Goal: Task Accomplishment & Management: Use online tool/utility

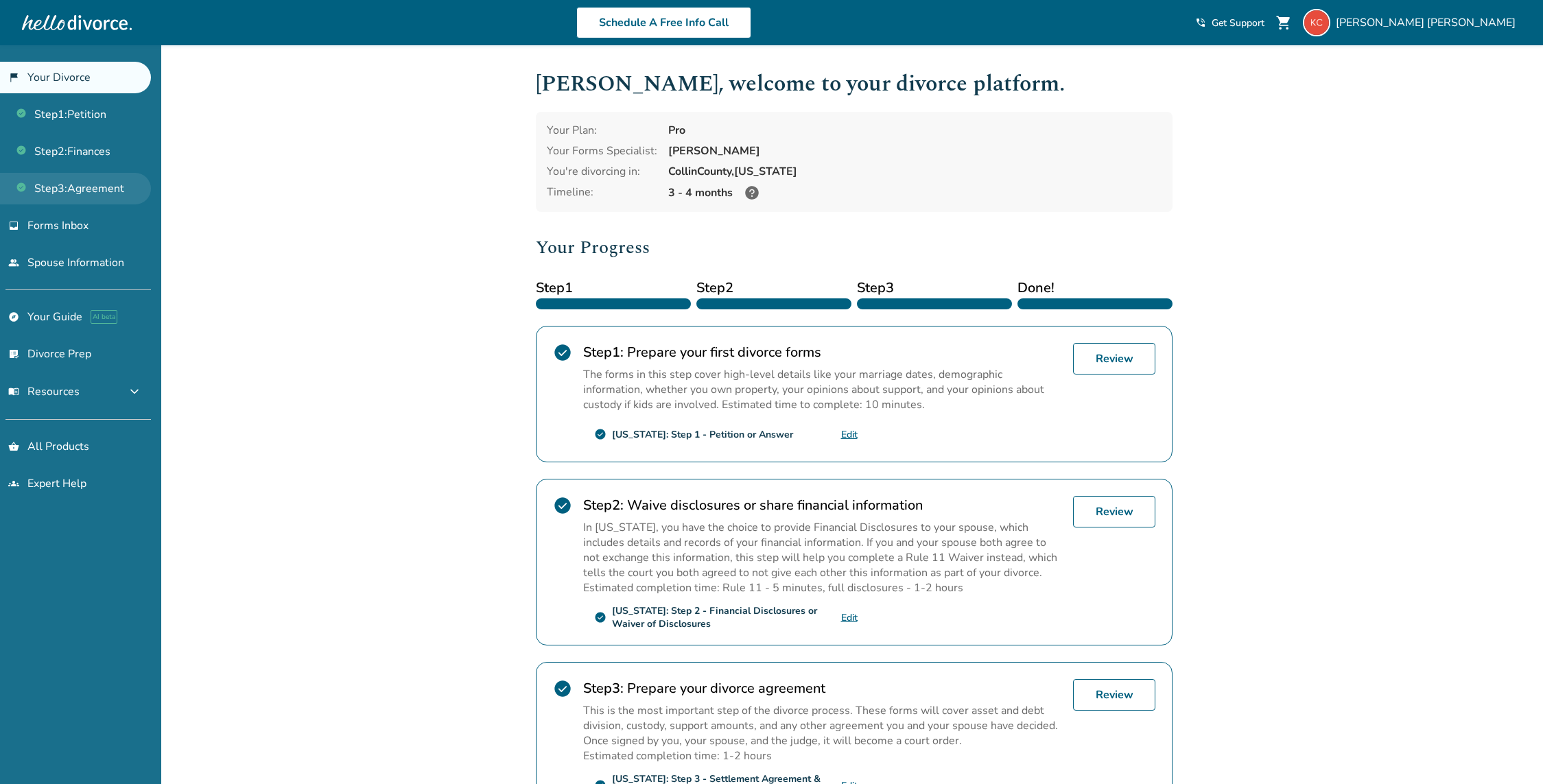
click at [89, 186] on link "Step 3 : Agreement" at bounding box center [75, 188] width 151 height 31
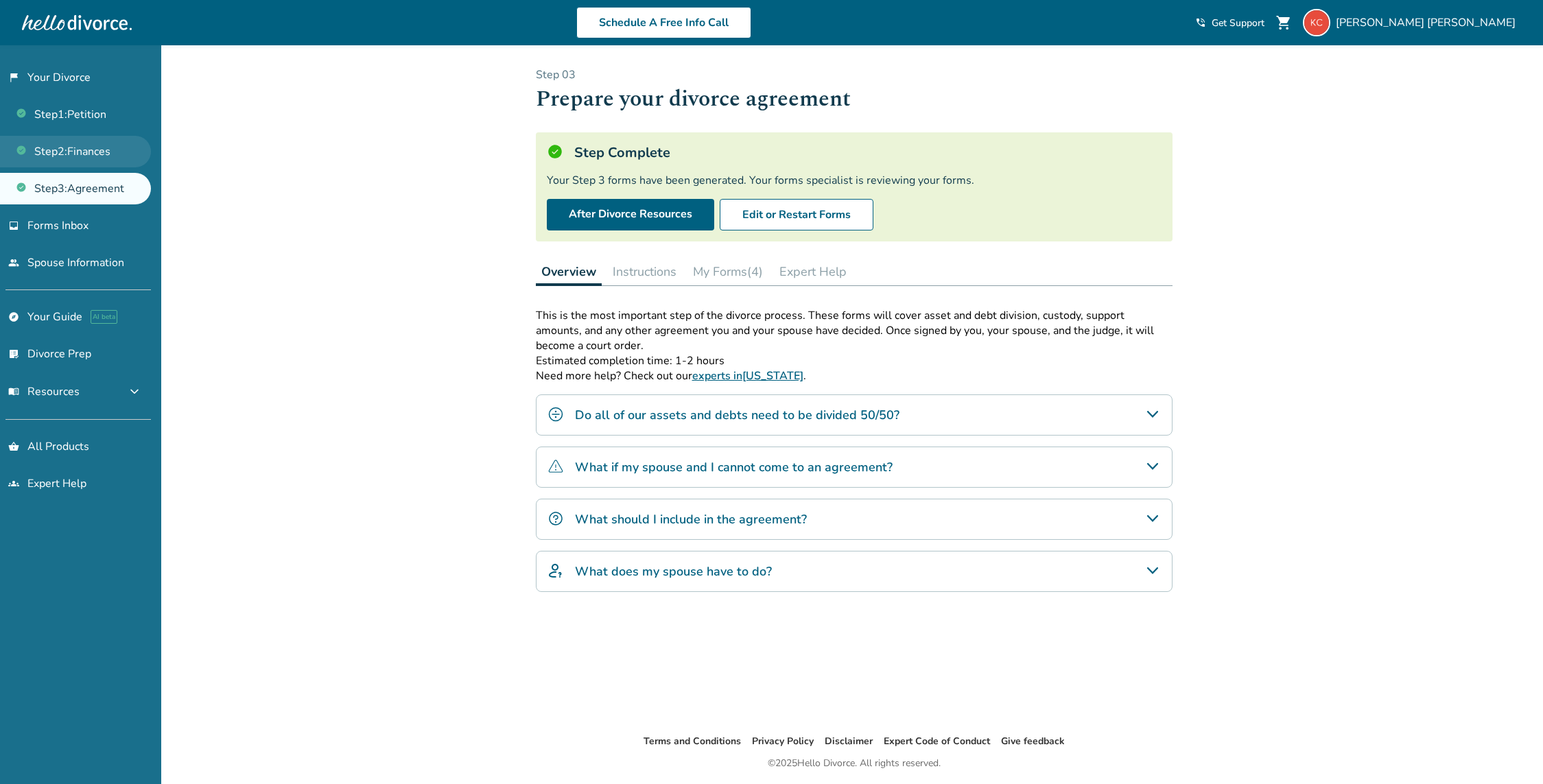
click at [119, 153] on link "Step 2 : Finances" at bounding box center [75, 152] width 151 height 31
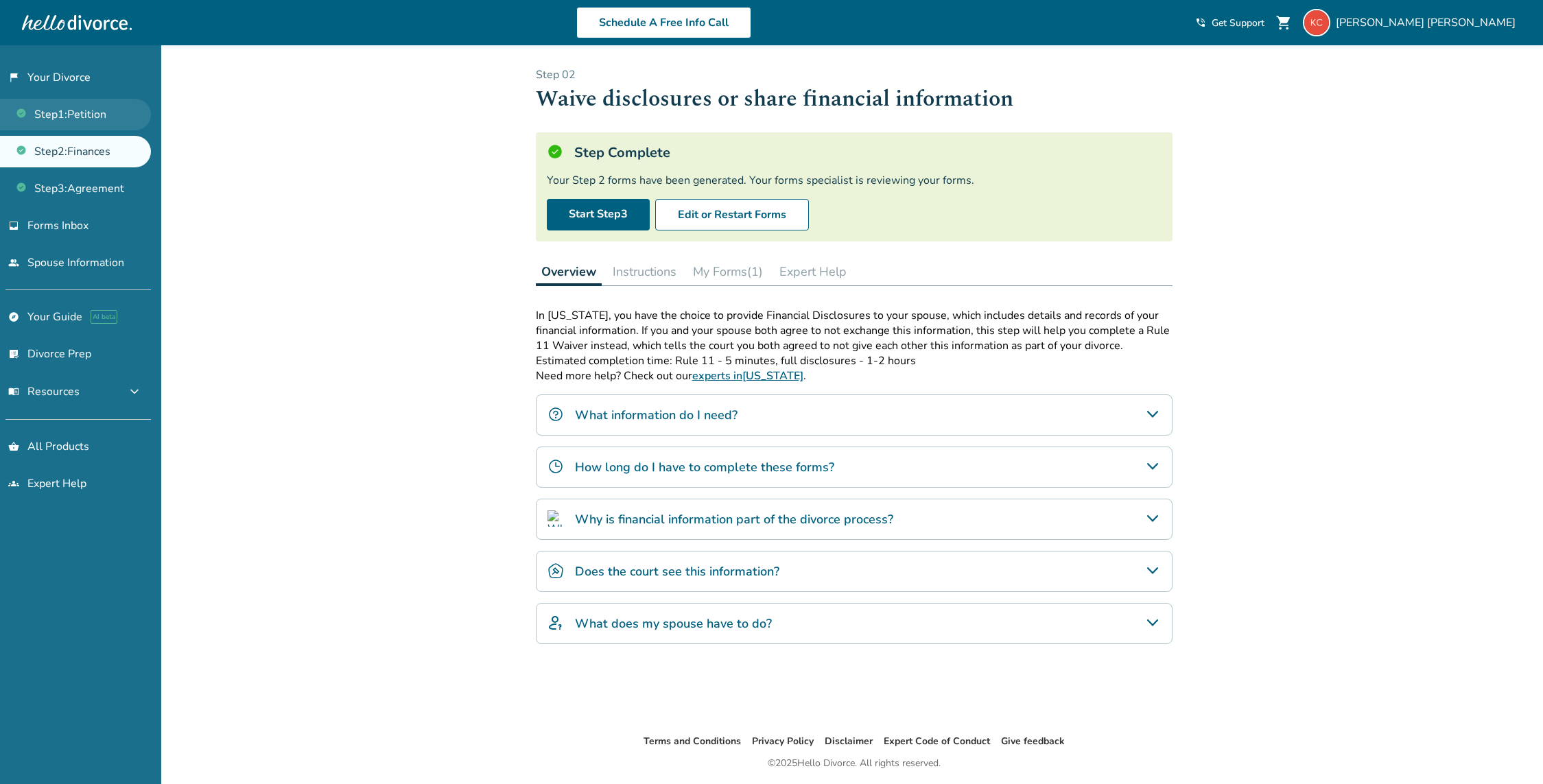
click at [106, 108] on link "Step 1 : Petition" at bounding box center [75, 114] width 151 height 31
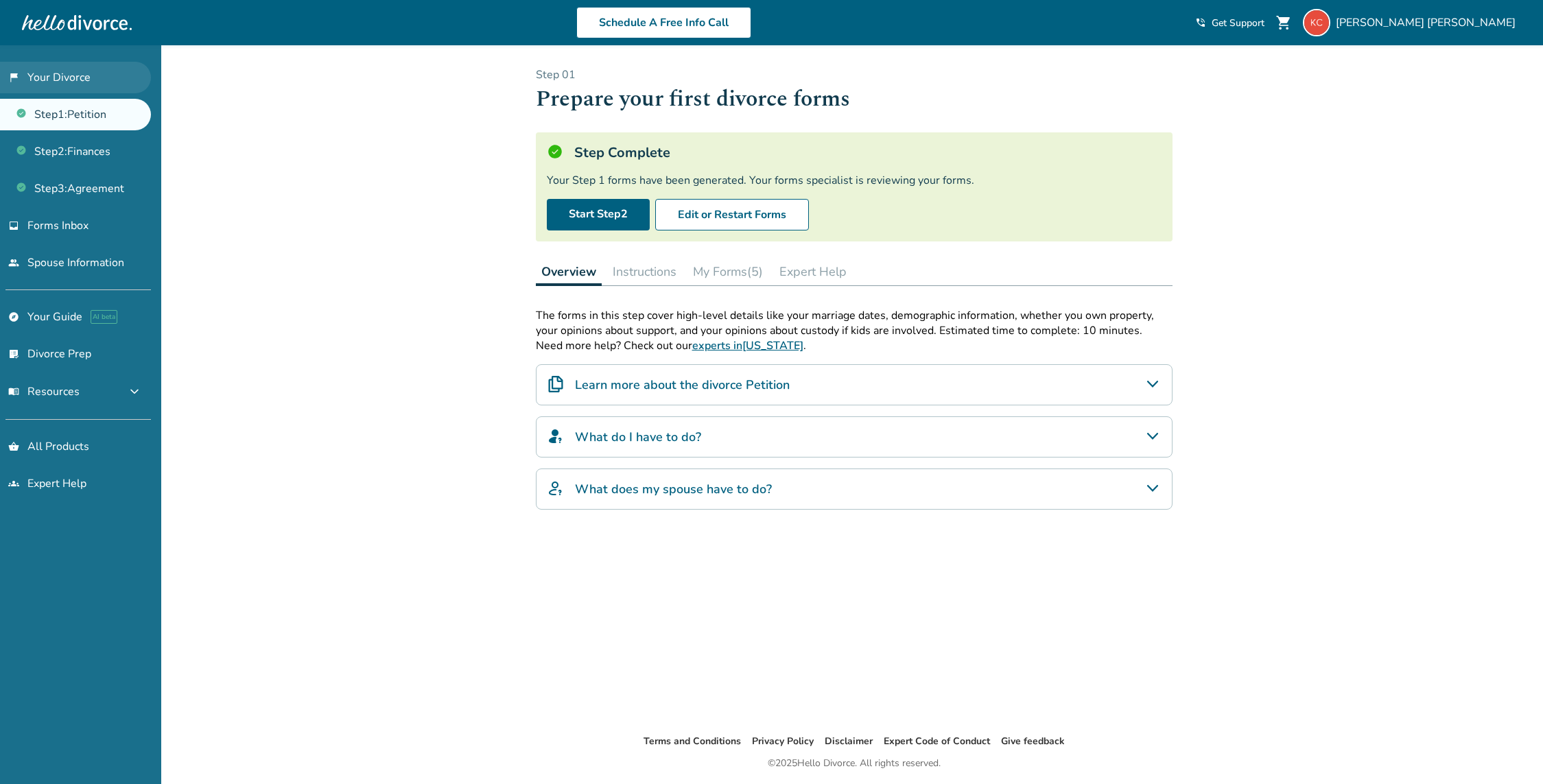
click at [83, 84] on link "flag_2 Your Divorce" at bounding box center [75, 78] width 151 height 31
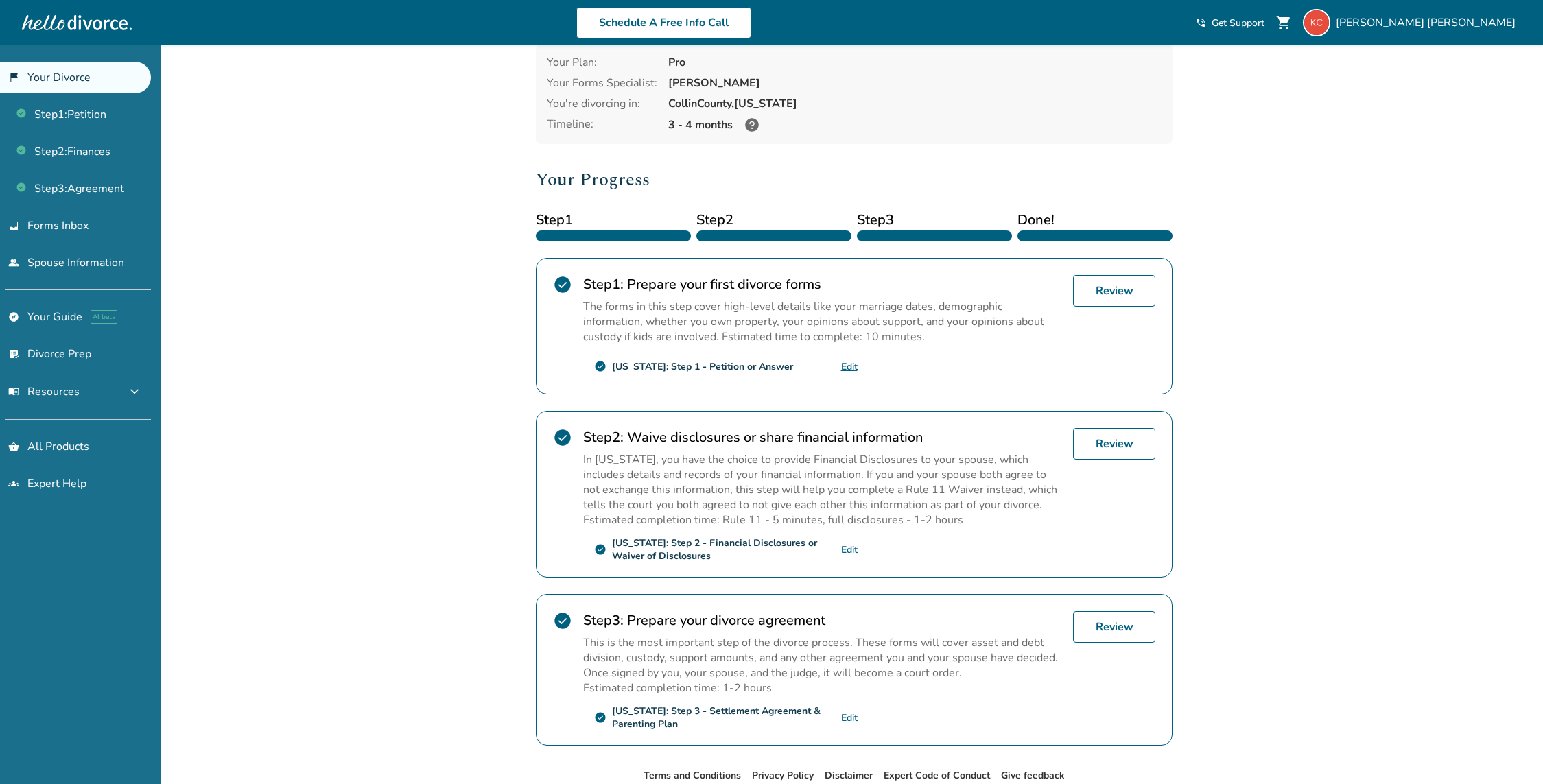
scroll to position [147, 0]
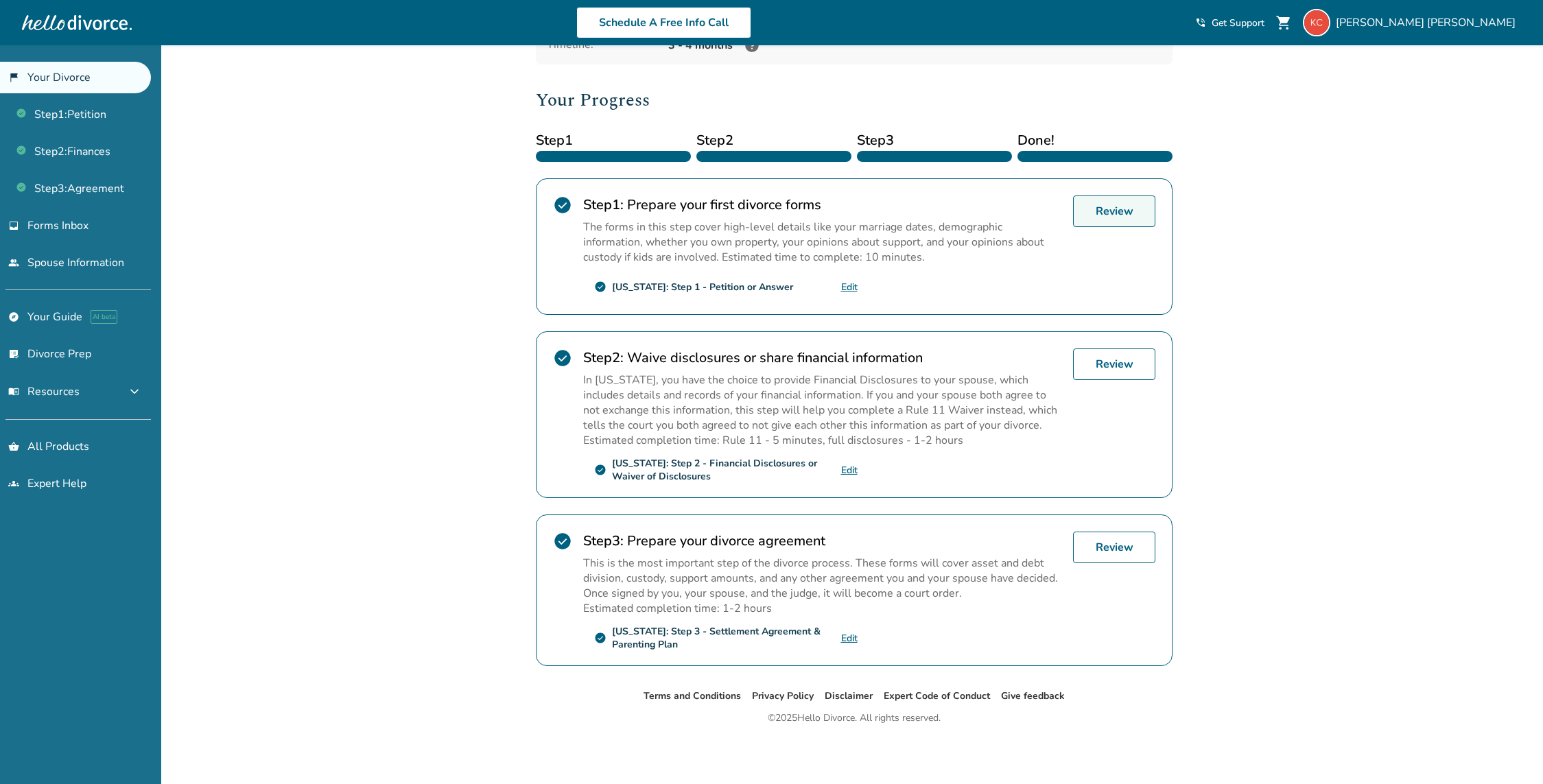
click at [1112, 207] on link "Review" at bounding box center [1114, 211] width 82 height 31
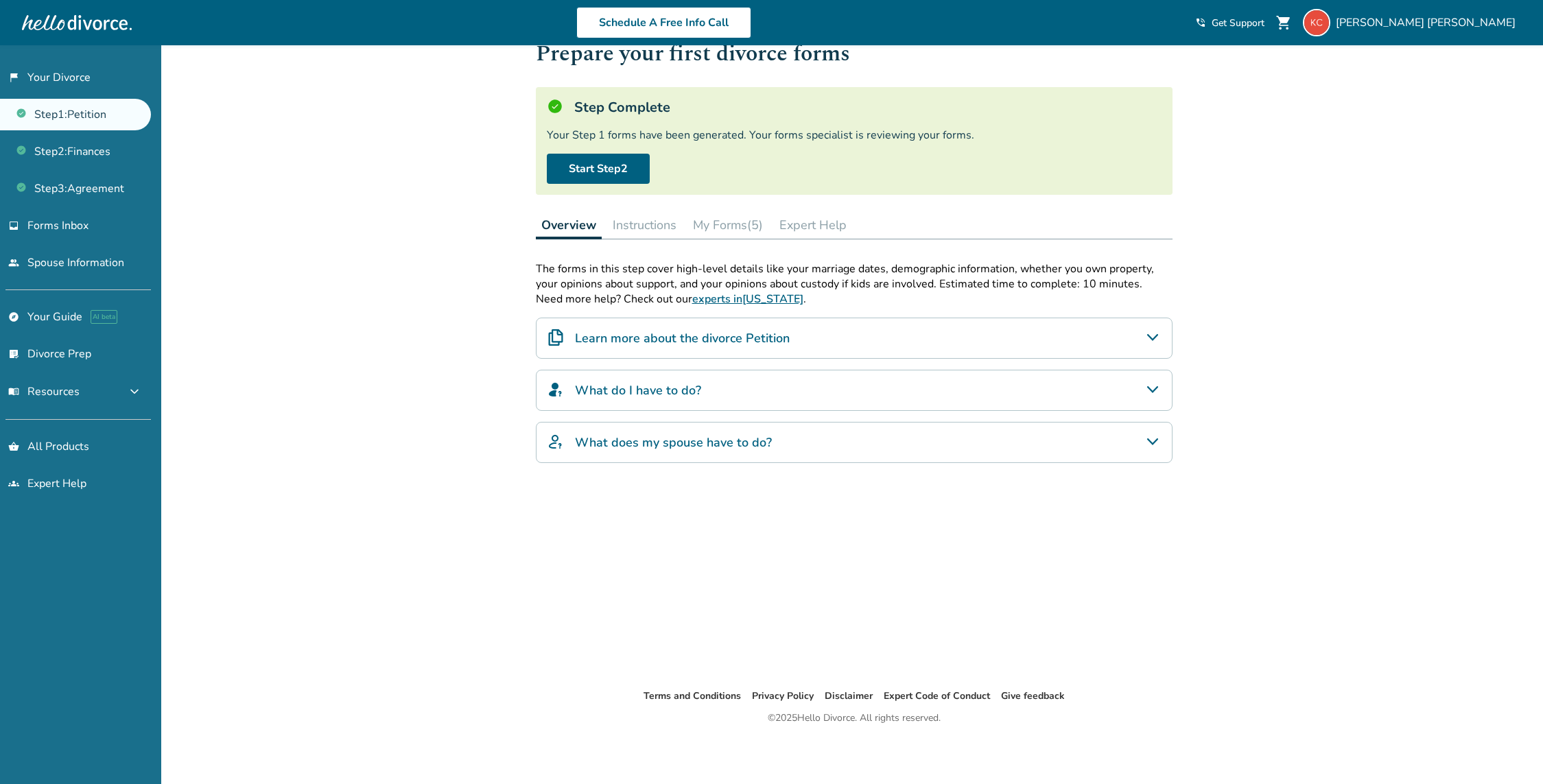
scroll to position [45, 0]
click at [712, 233] on button "My Forms (5)" at bounding box center [727, 226] width 81 height 27
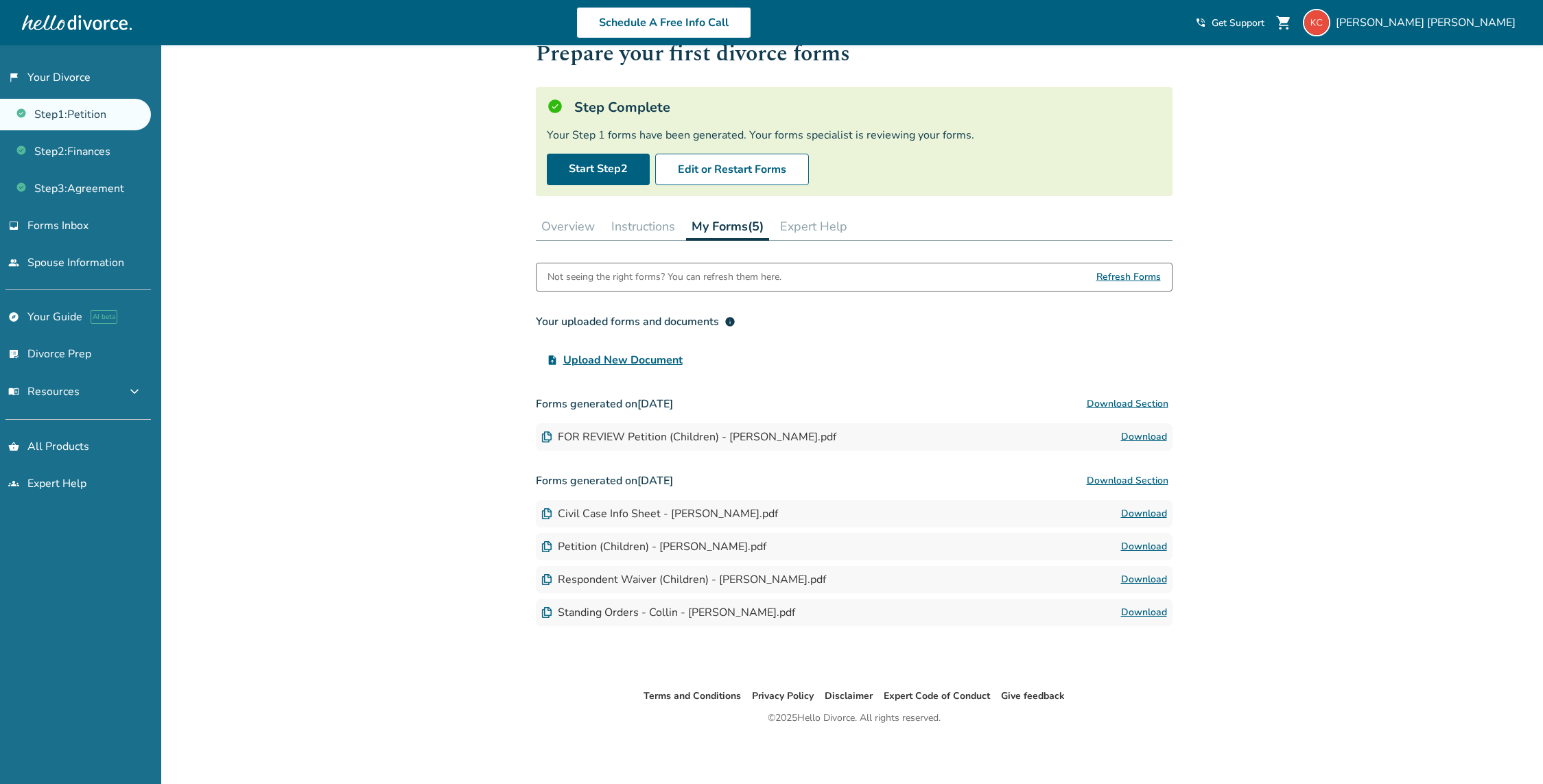
click at [1099, 481] on button "Download Section" at bounding box center [1127, 481] width 90 height 27
click at [1148, 437] on link "Download" at bounding box center [1144, 437] width 46 height 17
